Goal: Information Seeking & Learning: Understand process/instructions

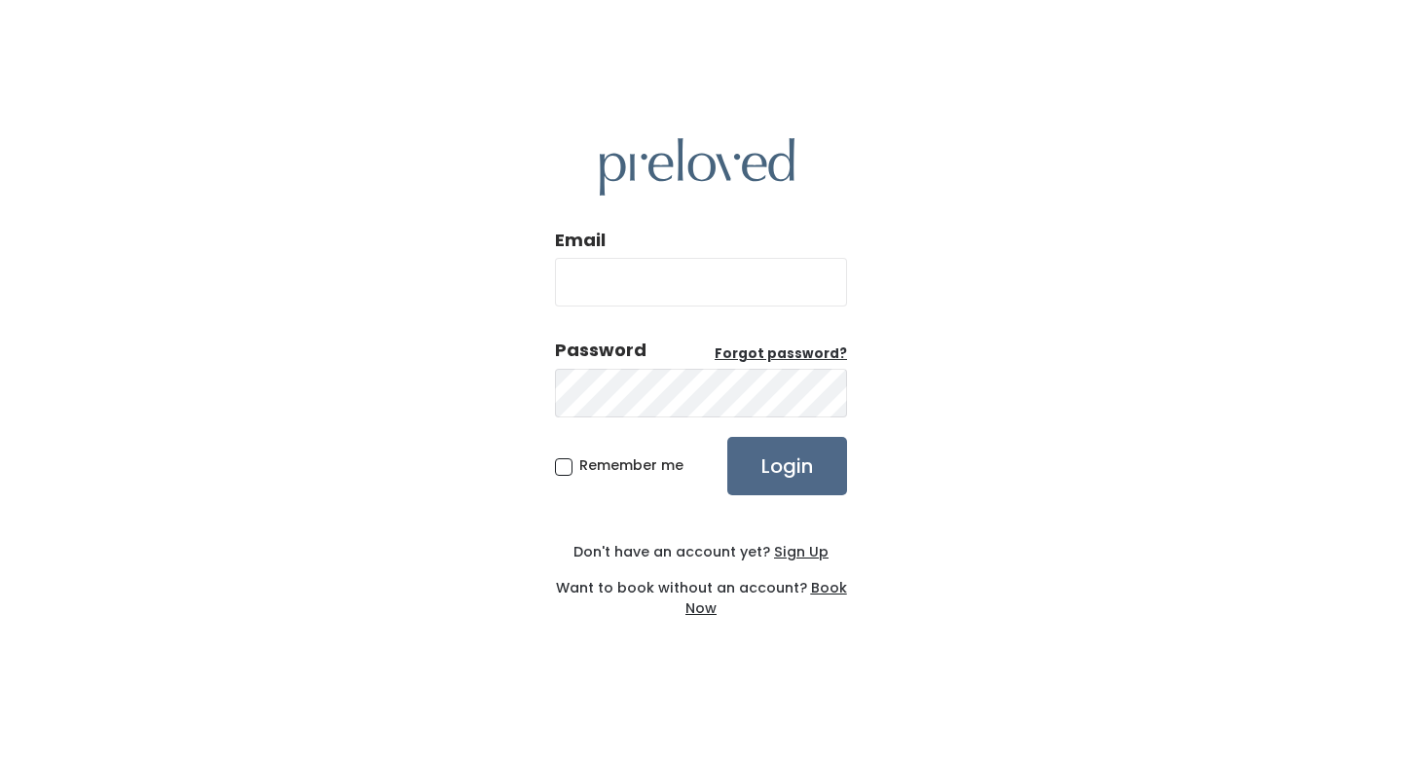
click at [640, 290] on input "Email" at bounding box center [701, 282] width 292 height 49
type input "[EMAIL_ADDRESS][DOMAIN_NAME]"
click at [727, 437] on input "Login" at bounding box center [787, 466] width 120 height 58
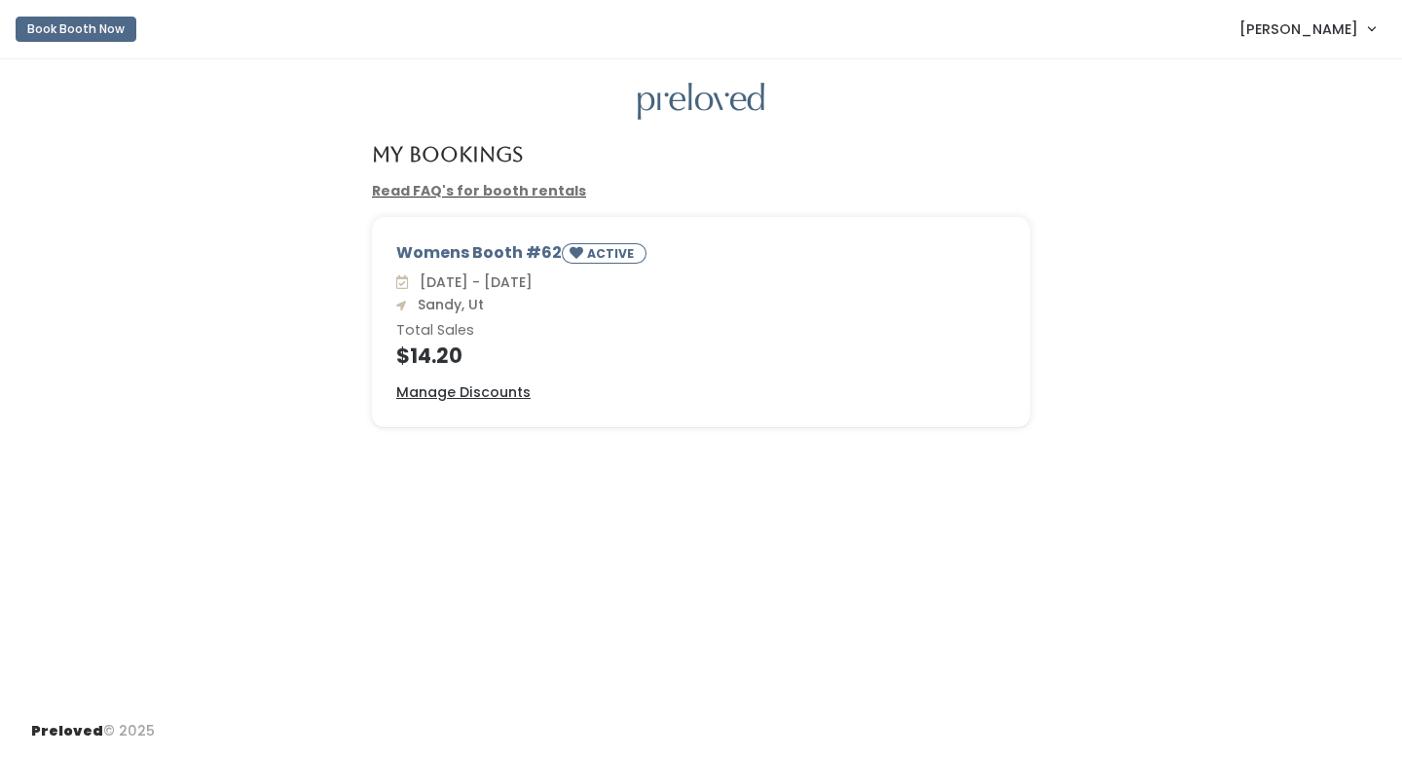
click at [415, 181] on u "Read FAQ's for booth rentals" at bounding box center [479, 191] width 214 height 20
click at [419, 186] on link "Read FAQ's for booth rentals" at bounding box center [479, 190] width 214 height 19
